Goal: Entertainment & Leisure: Consume media (video, audio)

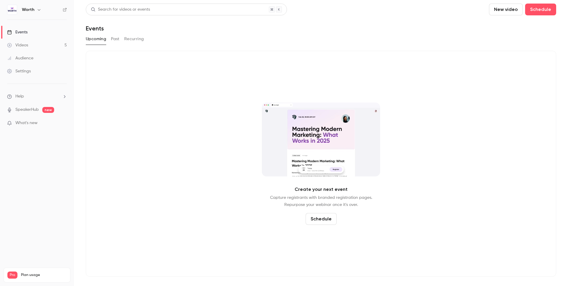
click at [28, 33] on link "Events" at bounding box center [37, 32] width 74 height 13
click at [22, 42] on link "Videos 5" at bounding box center [37, 45] width 74 height 13
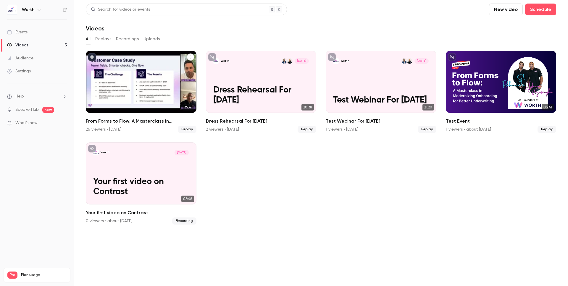
drag, startPoint x: 156, startPoint y: 97, endPoint x: 159, endPoint y: 102, distance: 6.2
click at [156, 98] on div "From Forms to Flow: A Masterclass in Modernizing Onboarding for Better Underwri…" at bounding box center [141, 82] width 111 height 62
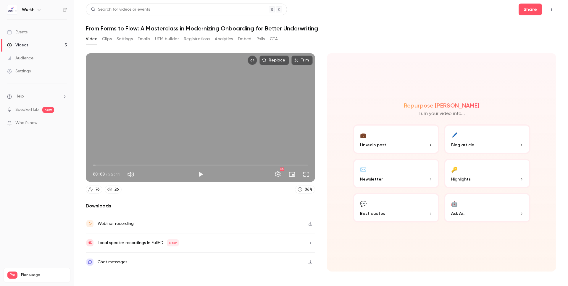
click at [103, 38] on button "Clips" at bounding box center [107, 38] width 10 height 9
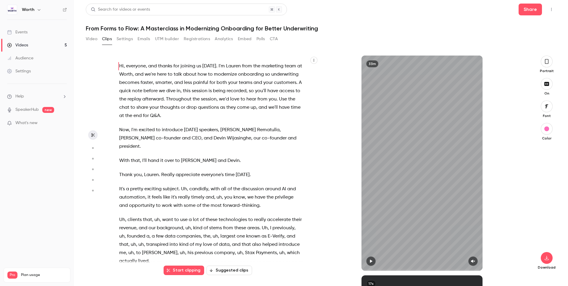
click at [241, 271] on button "Suggested clips" at bounding box center [229, 270] width 46 height 9
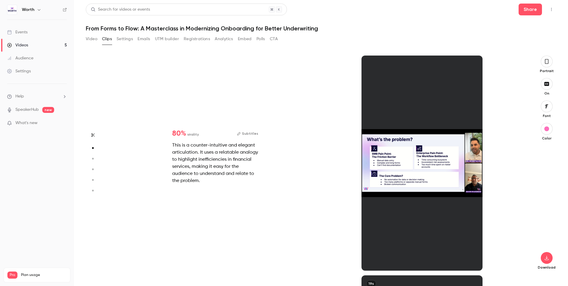
scroll to position [220, 0]
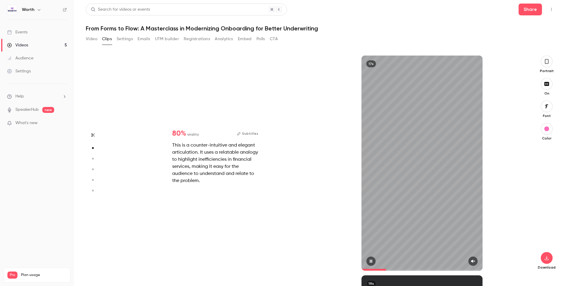
click at [473, 262] on icon "button" at bounding box center [472, 261] width 5 height 4
click at [548, 61] on icon "button" at bounding box center [546, 61] width 5 height 7
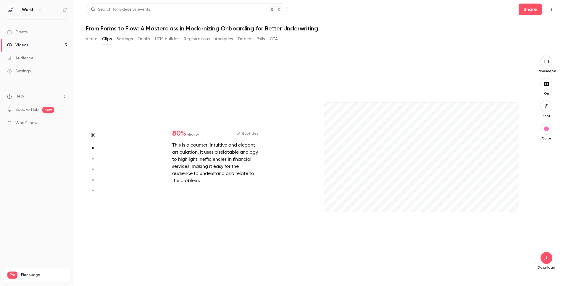
click at [548, 60] on icon "button" at bounding box center [546, 61] width 7 height 5
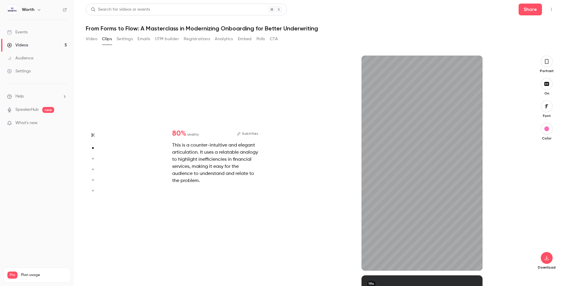
drag, startPoint x: 544, startPoint y: 62, endPoint x: 502, endPoint y: 115, distance: 67.8
click at [544, 62] on icon "button" at bounding box center [546, 61] width 5 height 7
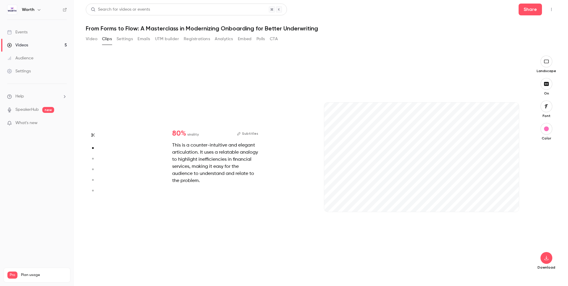
type input "*"
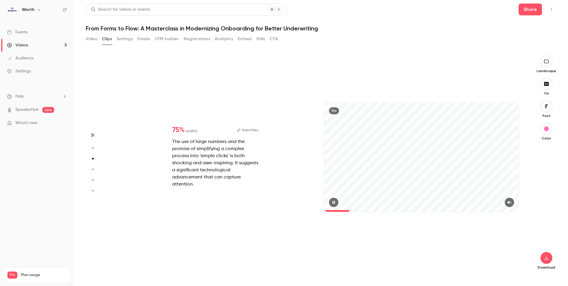
click at [507, 203] on button "button" at bounding box center [508, 202] width 9 height 9
drag, startPoint x: 345, startPoint y: 210, endPoint x: 321, endPoint y: 211, distance: 24.0
click at [321, 211] on div "19s" at bounding box center [421, 163] width 206 height 215
type input "*"
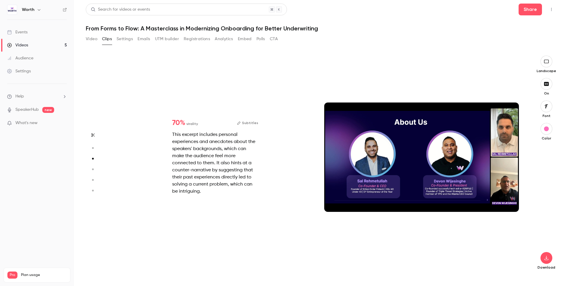
scroll to position [660, 0]
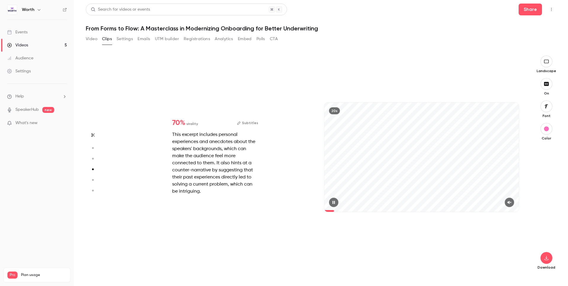
click at [509, 202] on icon "button" at bounding box center [509, 202] width 4 height 3
type input "*"
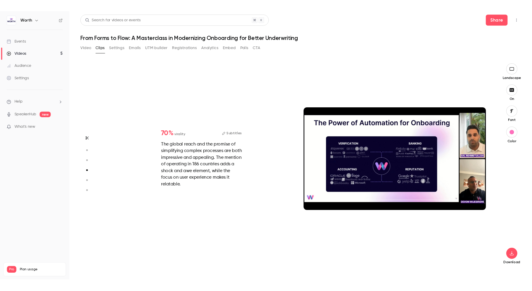
scroll to position [880, 0]
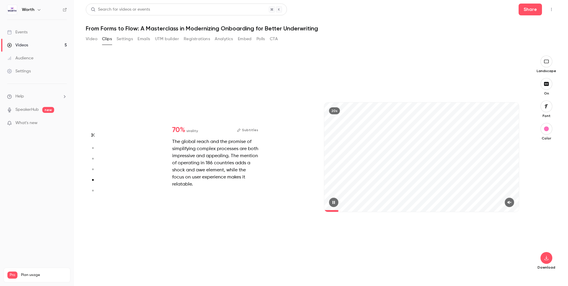
click at [509, 203] on icon "button" at bounding box center [509, 202] width 4 height 3
click at [337, 201] on button "button" at bounding box center [333, 202] width 9 height 9
click at [331, 201] on button "button" at bounding box center [333, 202] width 9 height 9
type input "***"
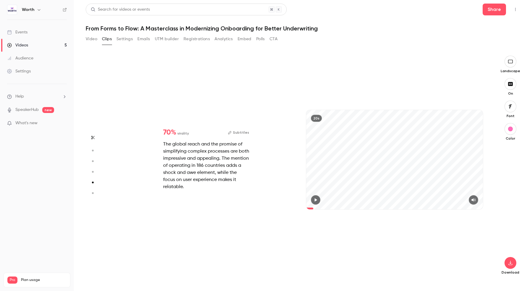
scroll to position [899, 0]
